Goal: Communication & Community: Share content

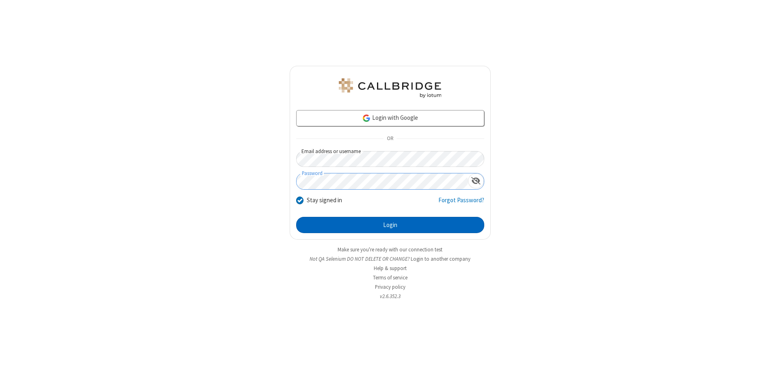
click at [390, 225] on button "Login" at bounding box center [390, 225] width 188 height 16
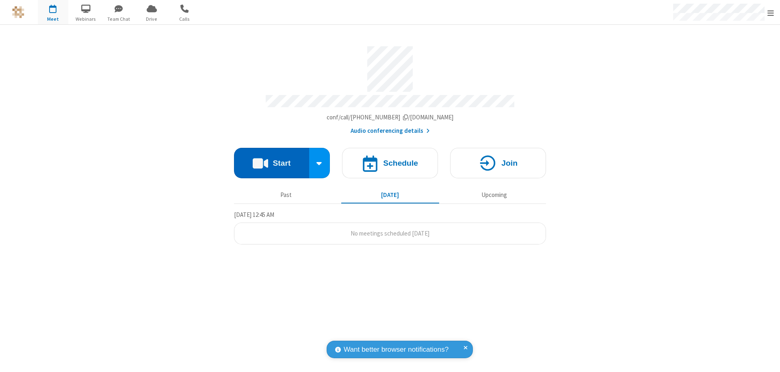
click at [272, 159] on button "Start" at bounding box center [271, 163] width 75 height 30
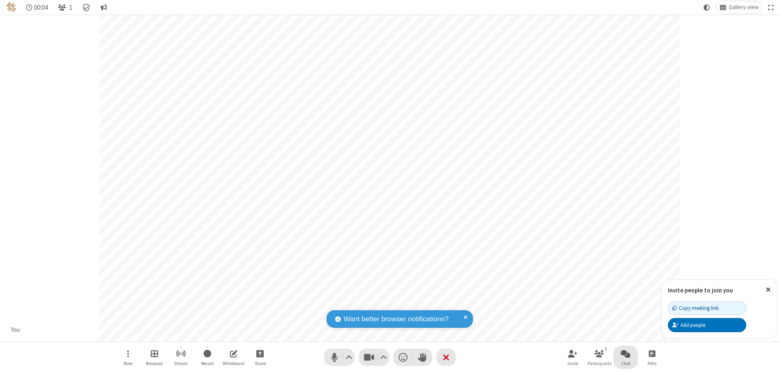
click at [626, 354] on span "Open chat" at bounding box center [626, 354] width 10 height 10
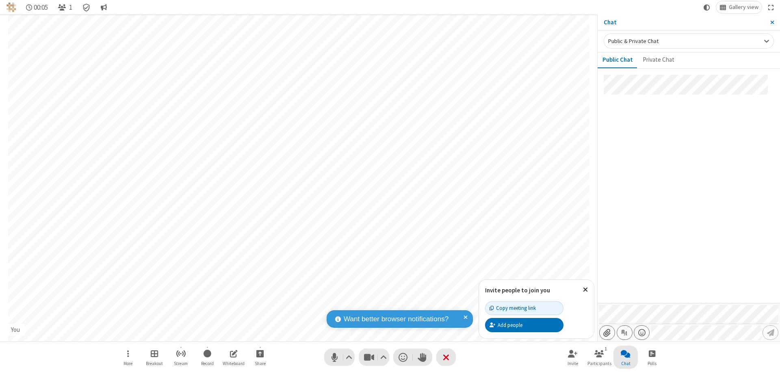
type input "C:\fakepath\doc_test.docx"
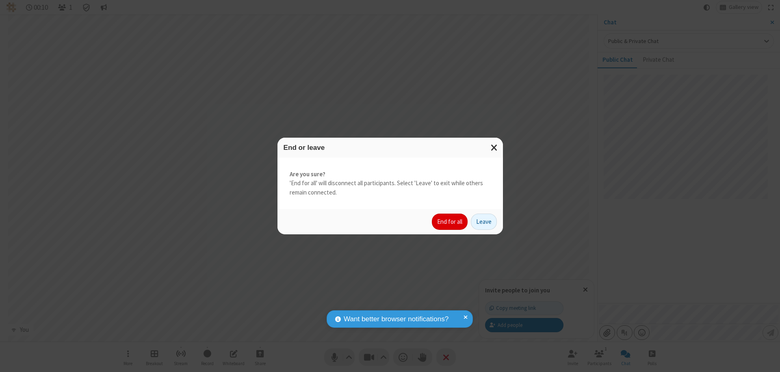
click at [450, 222] on button "End for all" at bounding box center [450, 222] width 36 height 16
